Goal: Transaction & Acquisition: Purchase product/service

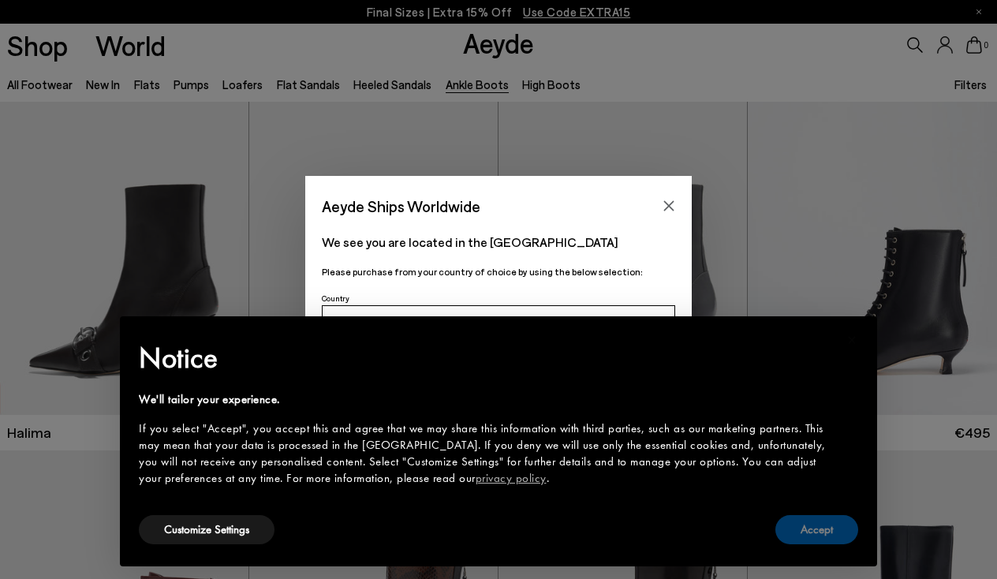
click at [821, 525] on button "Accept" at bounding box center [816, 529] width 83 height 29
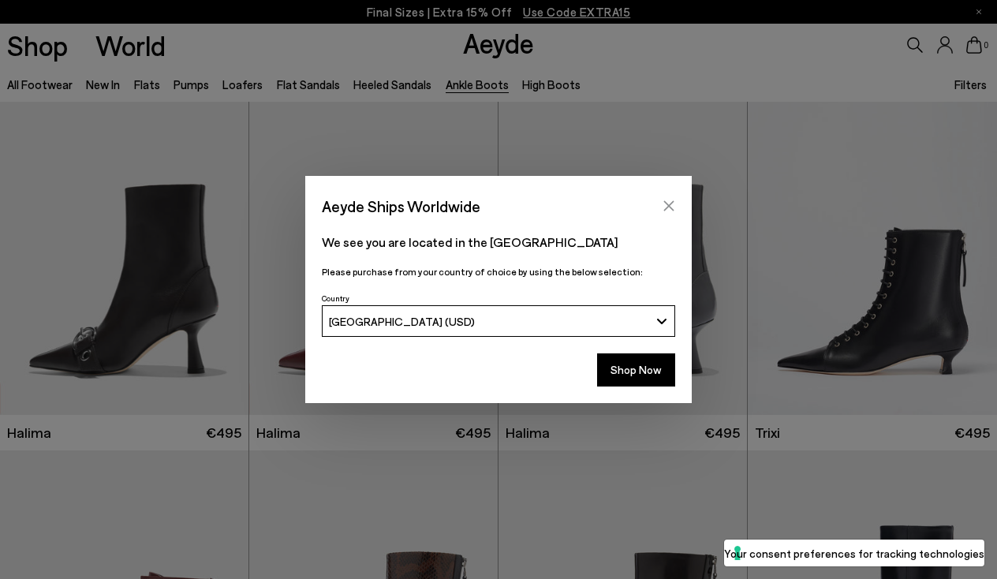
click at [673, 201] on icon "Close" at bounding box center [669, 206] width 10 height 10
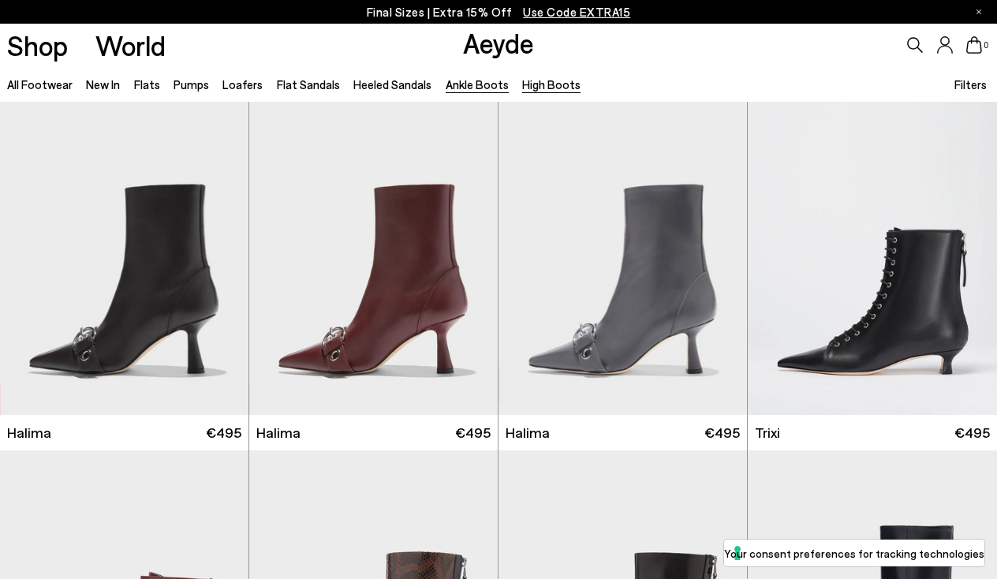
click at [552, 85] on link "High Boots" at bounding box center [551, 84] width 58 height 14
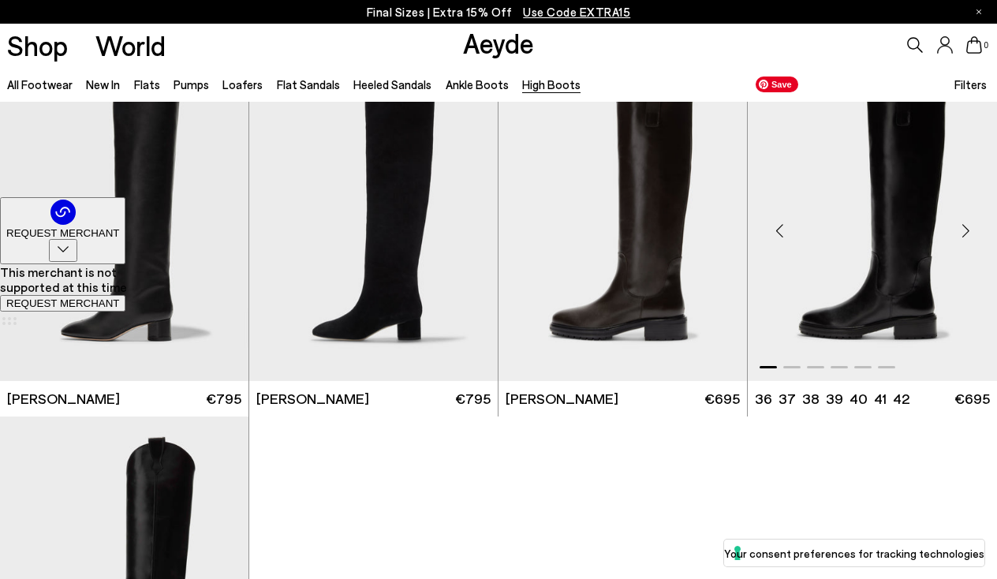
scroll to position [334, 0]
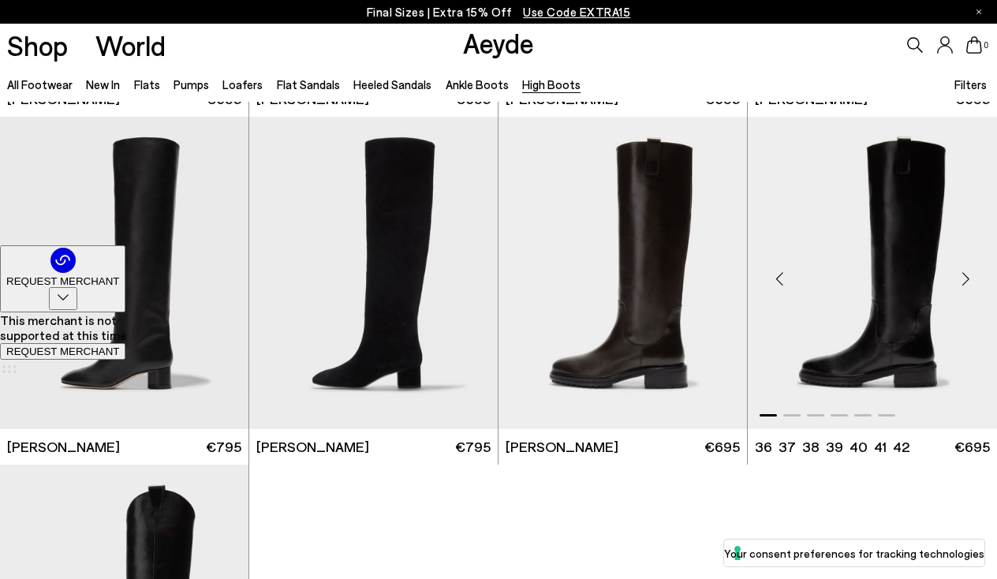
click at [968, 273] on div "Next slide" at bounding box center [965, 278] width 47 height 47
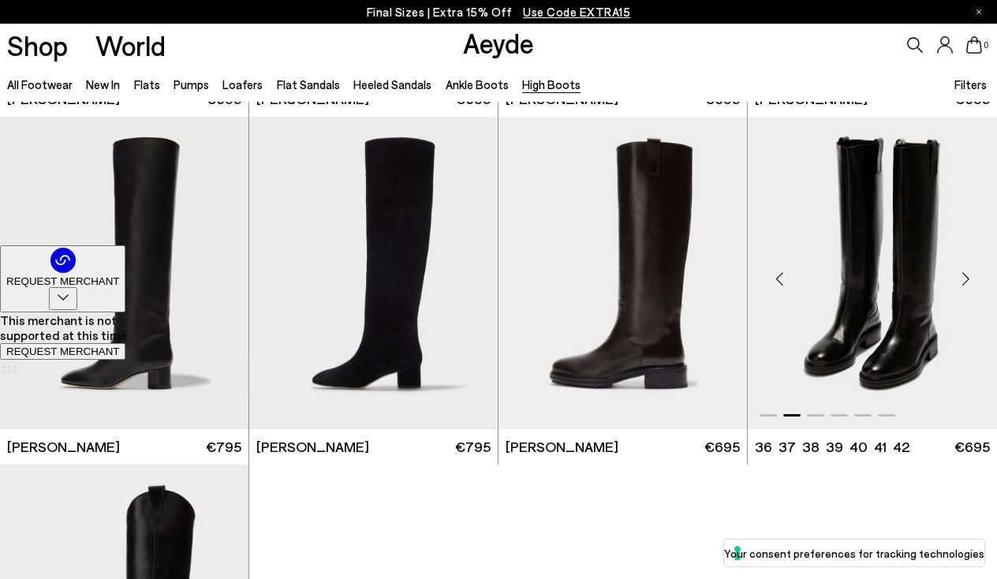
click at [968, 273] on div "Next slide" at bounding box center [965, 278] width 47 height 47
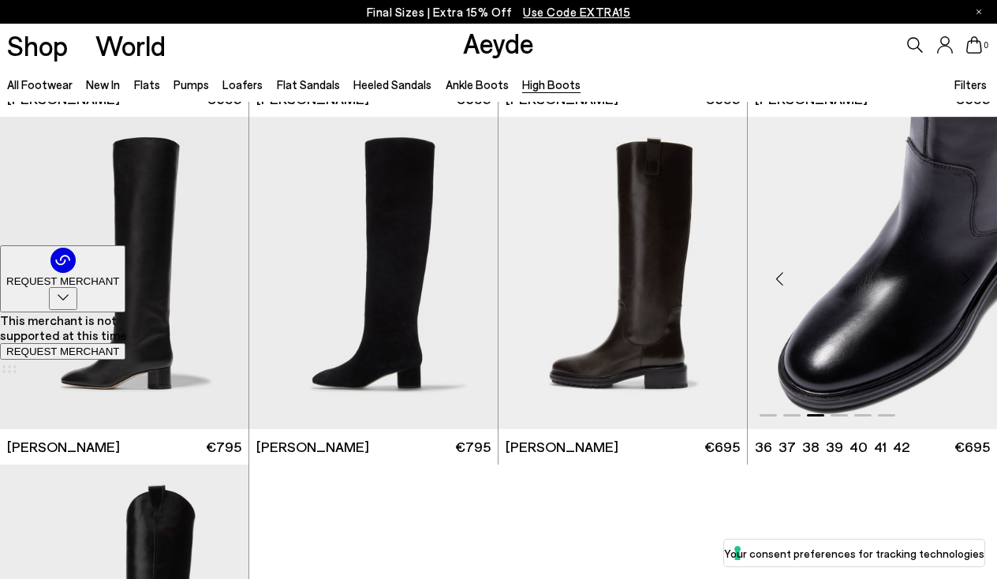
click at [968, 273] on div "Next slide" at bounding box center [965, 278] width 47 height 47
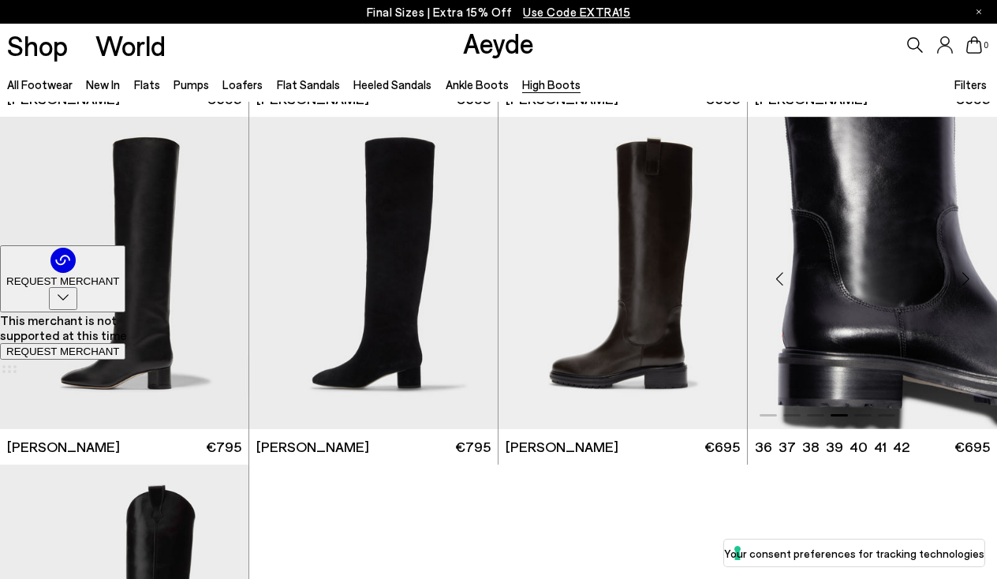
click at [968, 273] on div "Next slide" at bounding box center [965, 278] width 47 height 47
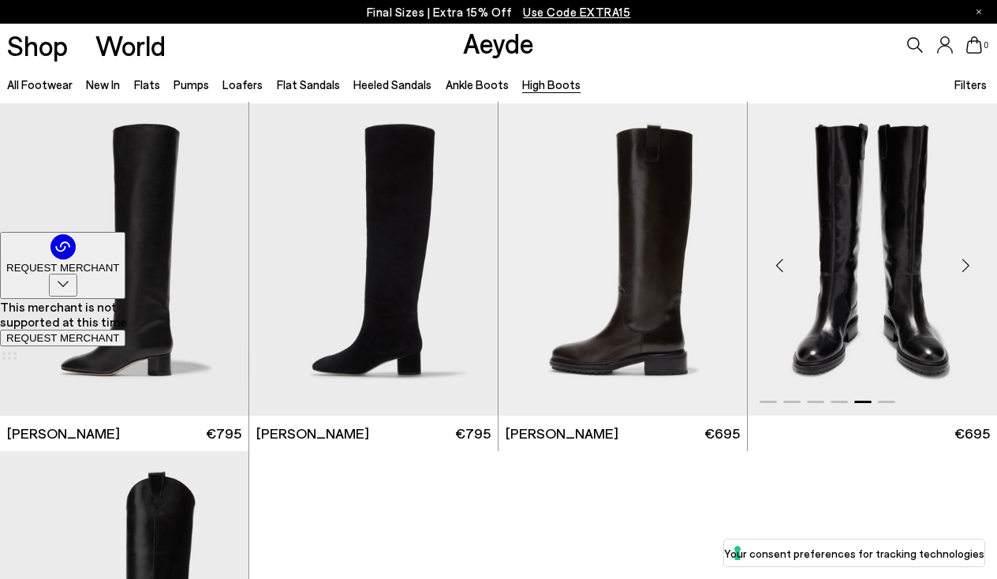
scroll to position [346, 0]
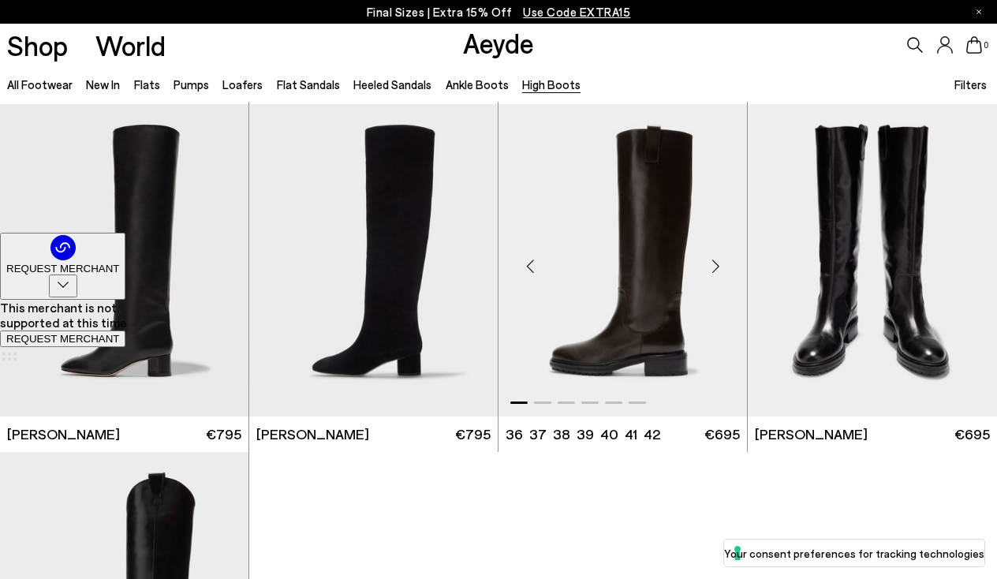
click at [722, 272] on div "Next slide" at bounding box center [715, 266] width 47 height 47
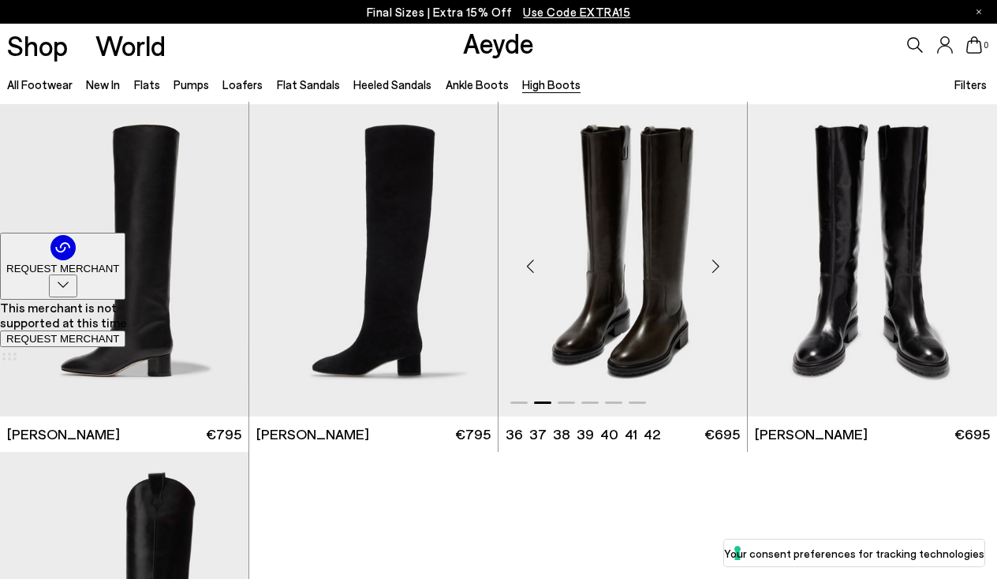
click at [721, 272] on div "Next slide" at bounding box center [715, 266] width 47 height 47
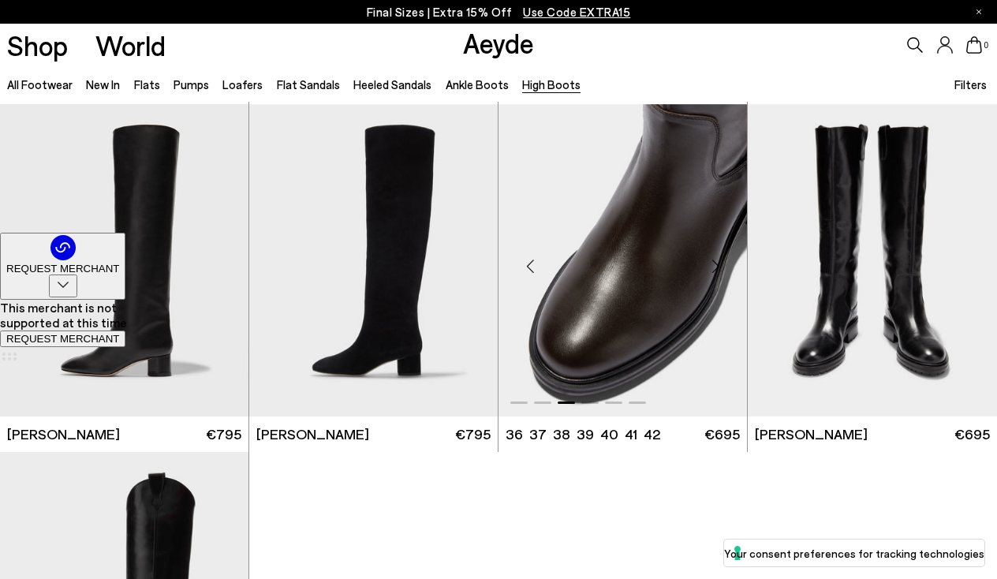
click at [721, 272] on div "Next slide" at bounding box center [715, 266] width 47 height 47
